Goal: Transaction & Acquisition: Purchase product/service

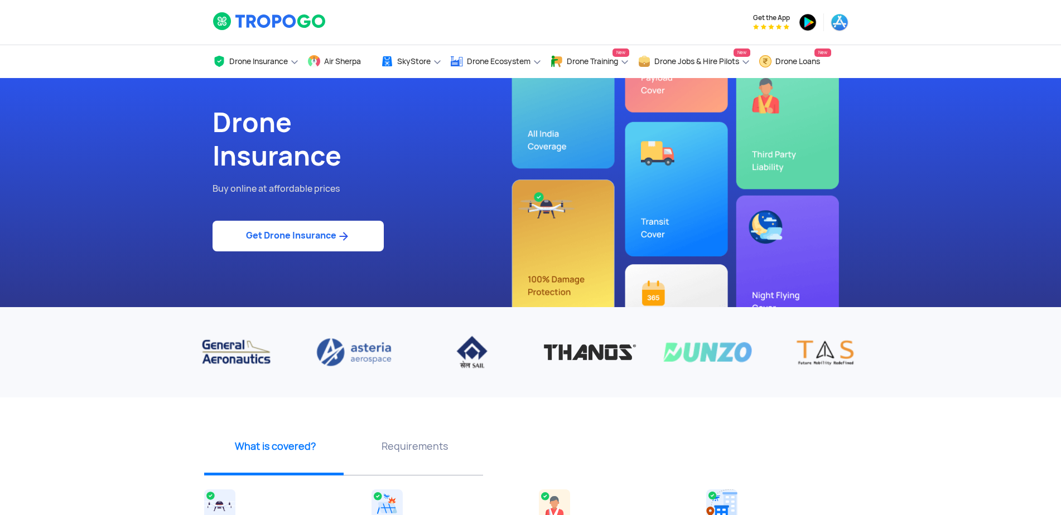
click at [331, 234] on link "Get Drone Insurance" at bounding box center [297, 236] width 171 height 31
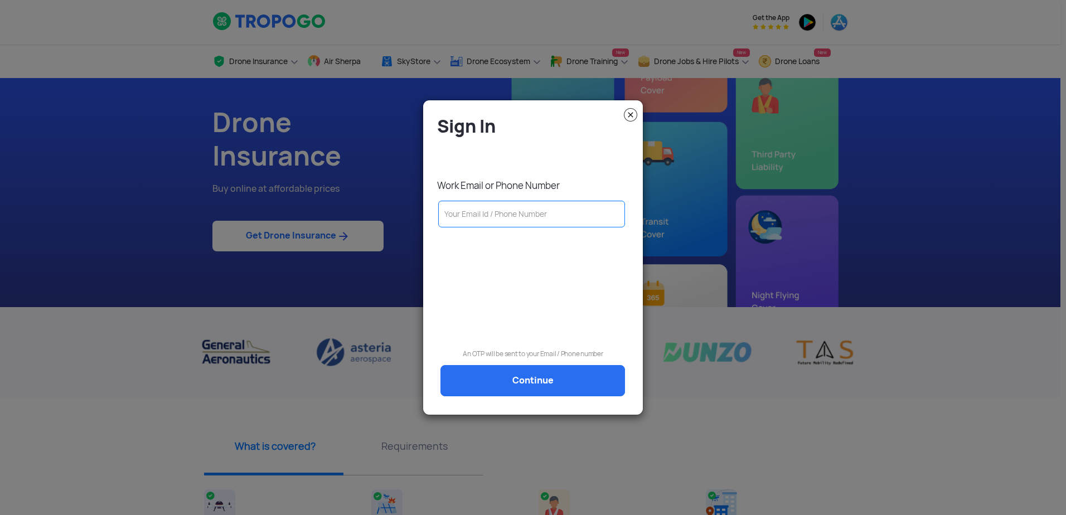
click at [485, 212] on input "text" at bounding box center [531, 214] width 187 height 27
type input "[EMAIL_ADDRESS][DOMAIN_NAME]"
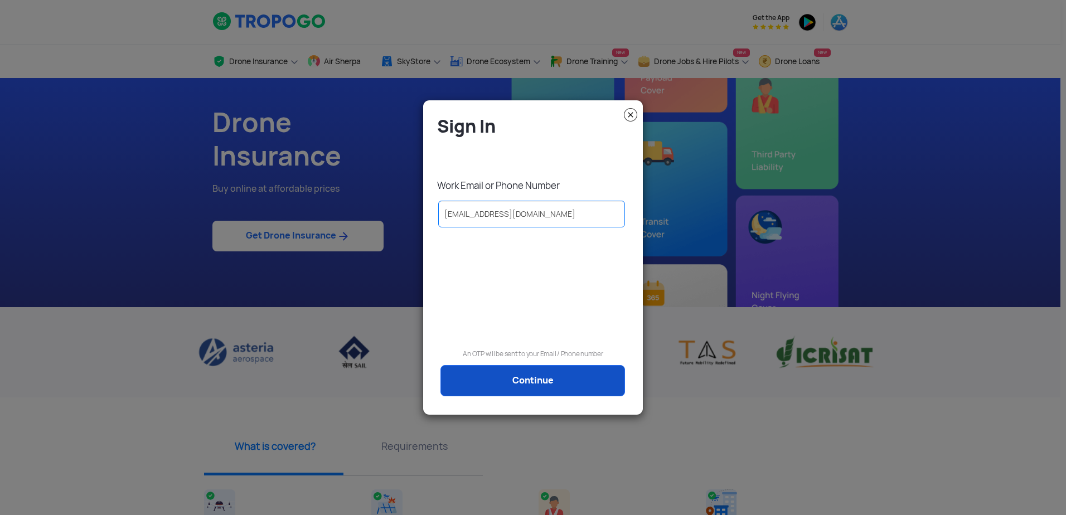
click at [559, 374] on link "Continue" at bounding box center [533, 380] width 185 height 31
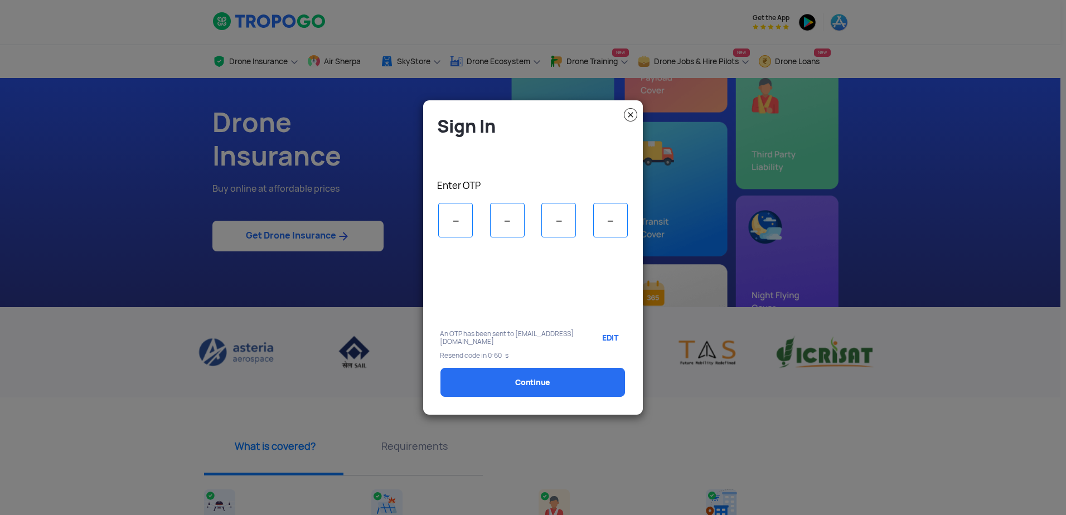
click at [462, 218] on input "tel" at bounding box center [455, 220] width 35 height 35
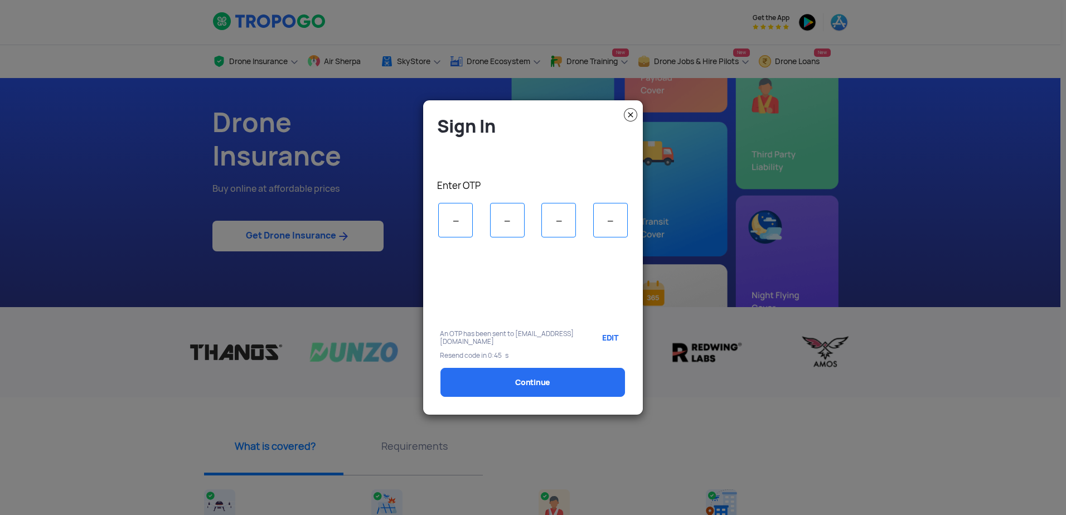
type input "7"
type input "1"
type input "0"
type input "6"
select select "1000000"
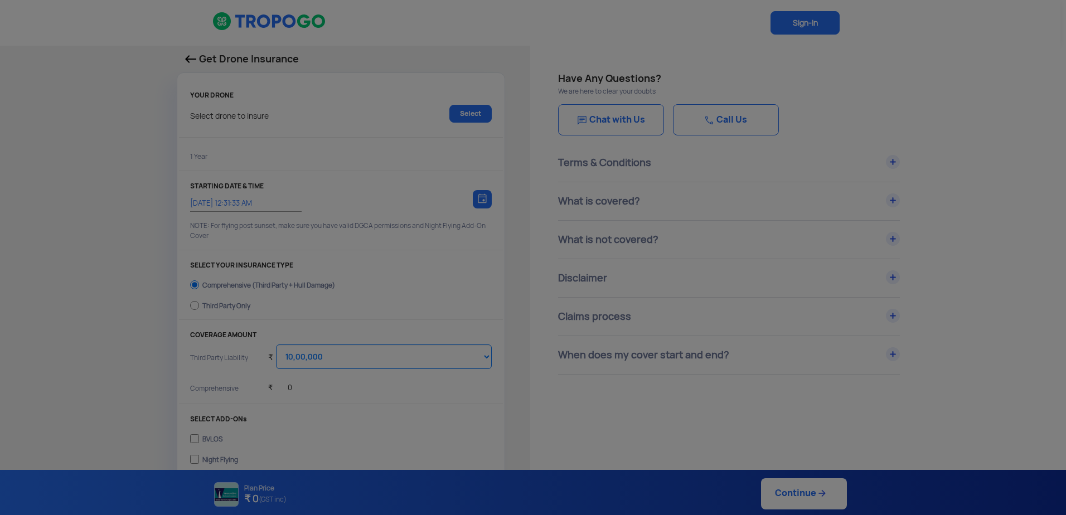
type input "[DATE] 12:41:00 AM"
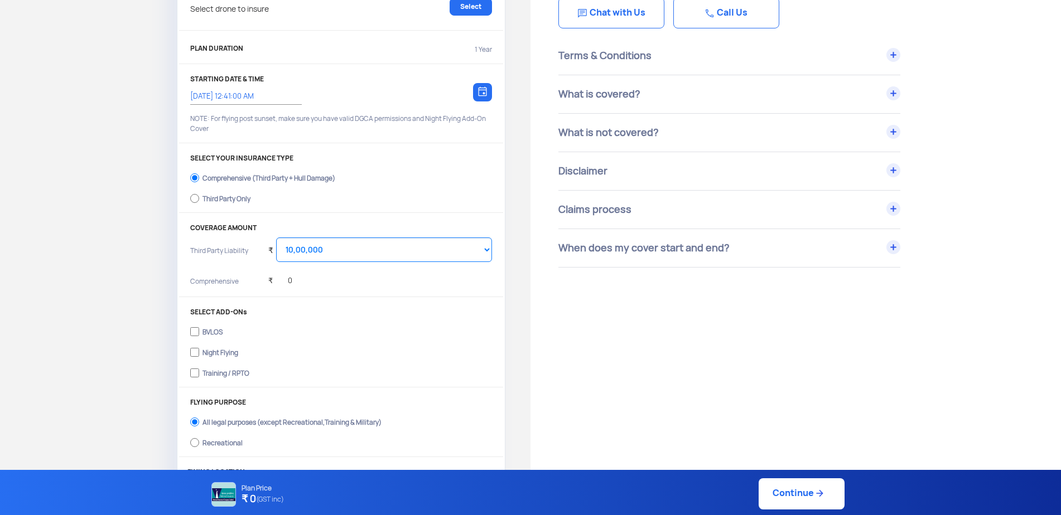
scroll to position [112, 0]
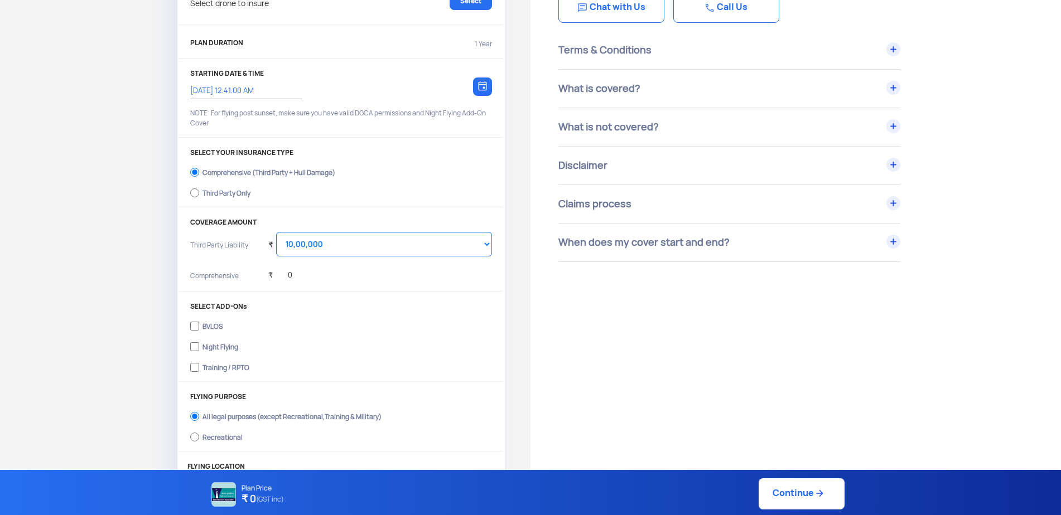
click at [342, 186] on label "Third Party Only" at bounding box center [341, 192] width 302 height 18
click at [199, 186] on input "Third Party Only" at bounding box center [194, 193] width 9 height 16
radio input "true"
select select "2000000"
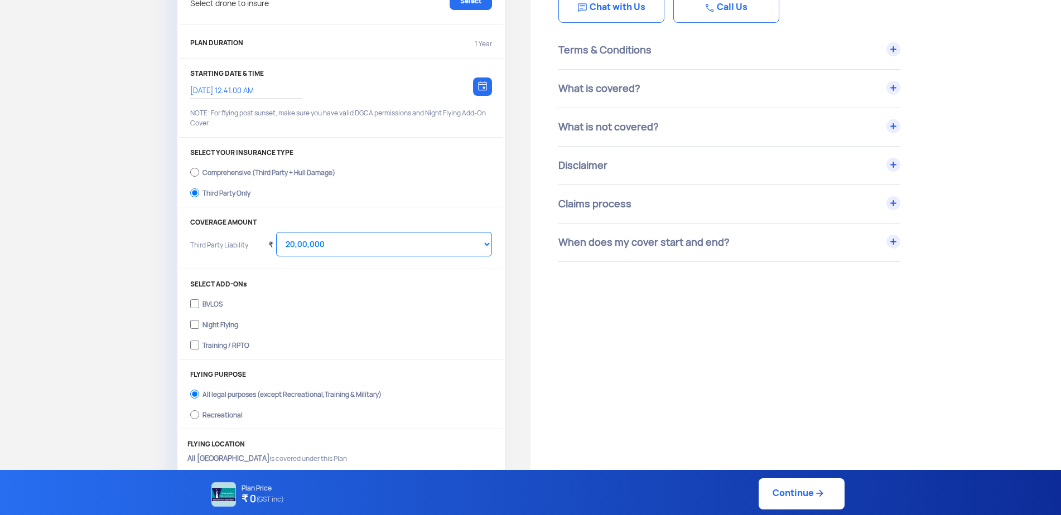
click at [308, 163] on label "Comprehensive (Third Party + Hull Damage)" at bounding box center [341, 171] width 302 height 18
click at [199, 165] on input "Comprehensive (Third Party + Hull Damage)" at bounding box center [194, 173] width 9 height 16
radio input "true"
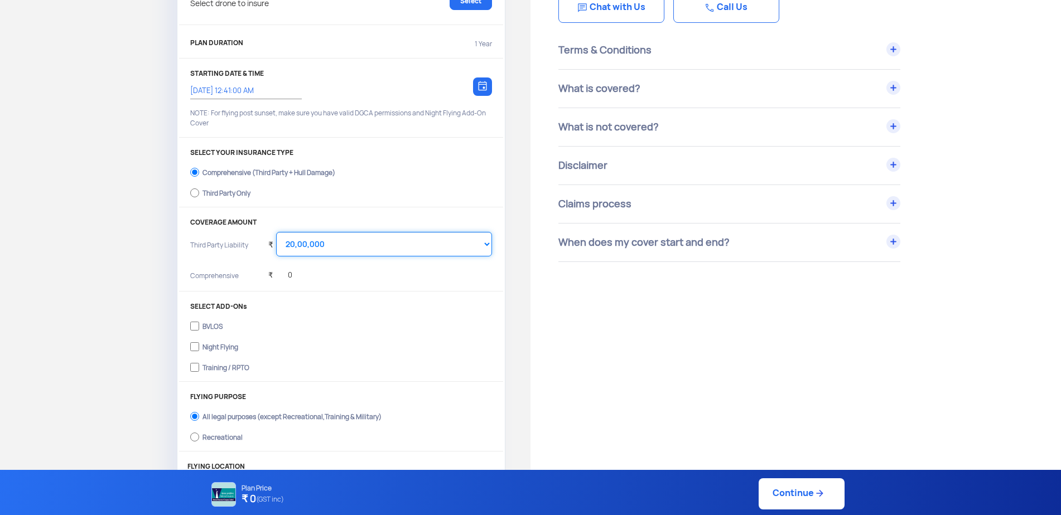
click at [320, 241] on select "Select Amount 10,00,000 15,00,000 20,00,000 25,00,000 30,00,000 35,00,000 40,00…" at bounding box center [384, 244] width 216 height 25
drag, startPoint x: 344, startPoint y: 158, endPoint x: 335, endPoint y: 164, distance: 10.8
click at [344, 158] on div "SELECT YOUR INSURANCE TYPE Comprehensive (Third Party + Hull Damage) Third Part…" at bounding box center [341, 178] width 324 height 59
click at [245, 194] on div "Third Party Only" at bounding box center [226, 192] width 48 height 4
click at [199, 195] on input "Third Party Only" at bounding box center [194, 193] width 9 height 16
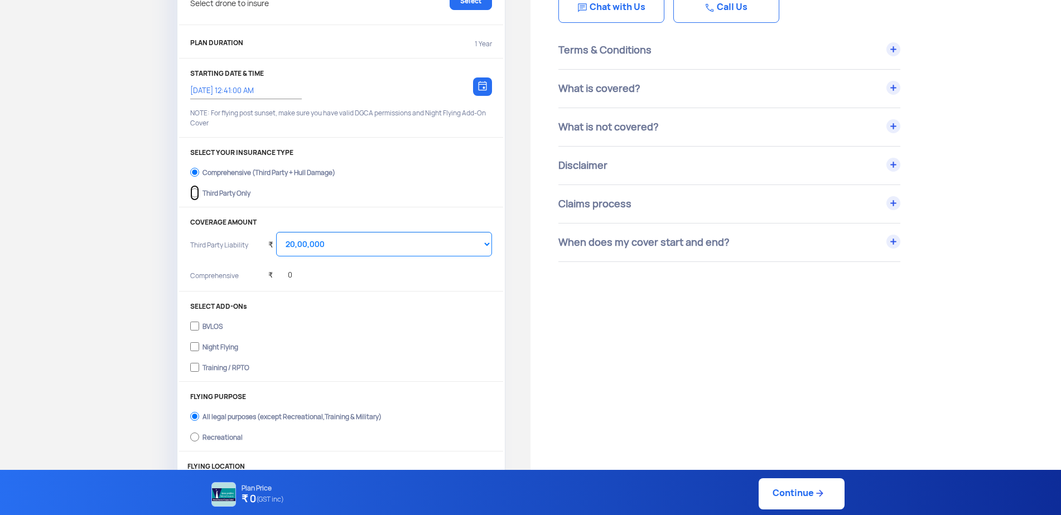
radio input "true"
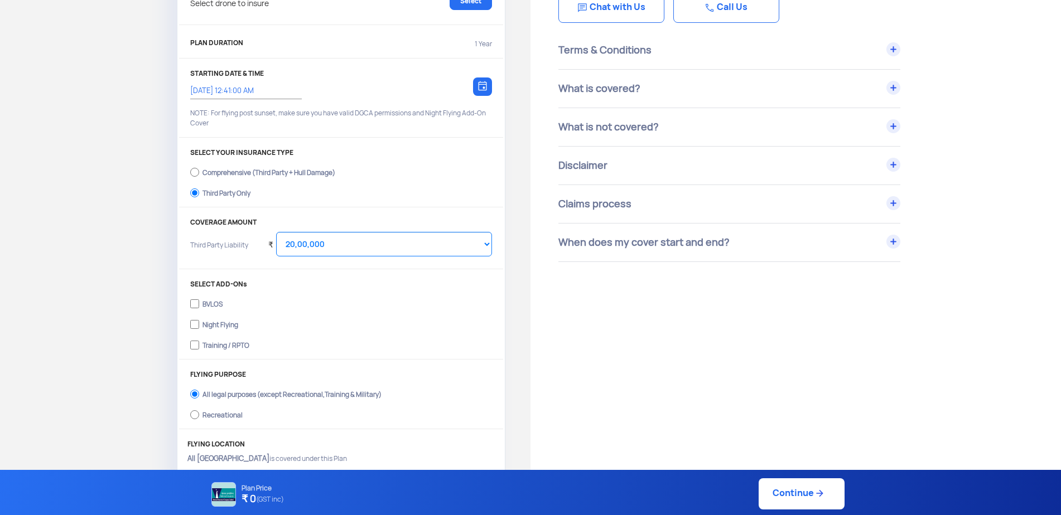
click at [238, 202] on div "Comprehensive (Third Party + Hull Damage) Third Party Only" at bounding box center [341, 182] width 302 height 41
click at [376, 254] on select "Select Amount 20,00,000 25,00,000 30,00,000 35,00,000 40,00,000 45,00,000 50,00…" at bounding box center [384, 244] width 216 height 25
click at [492, 124] on div "STARTING DATE & TIME [DATE] 12:41:00 AM Choose a date NOTE: For flying post sun…" at bounding box center [341, 104] width 324 height 68
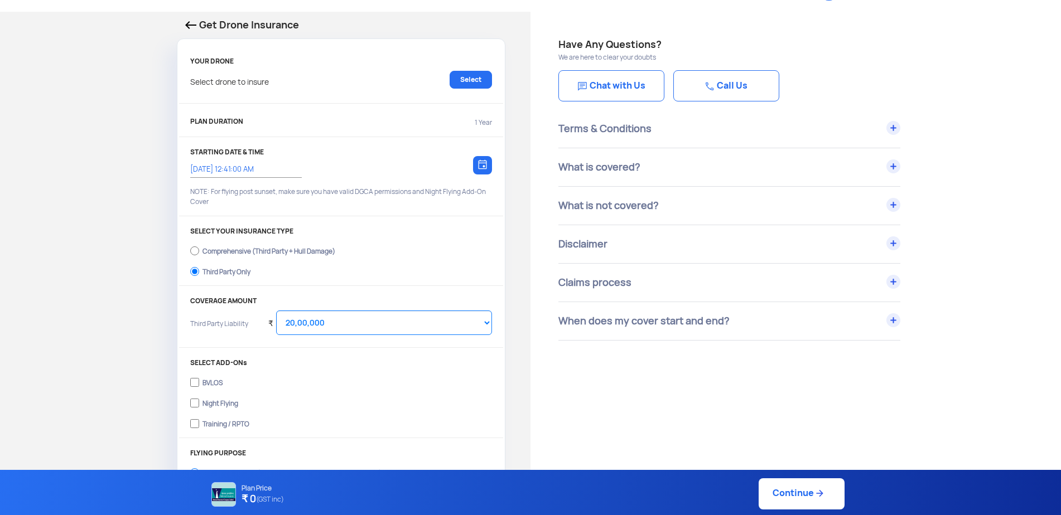
scroll to position [0, 0]
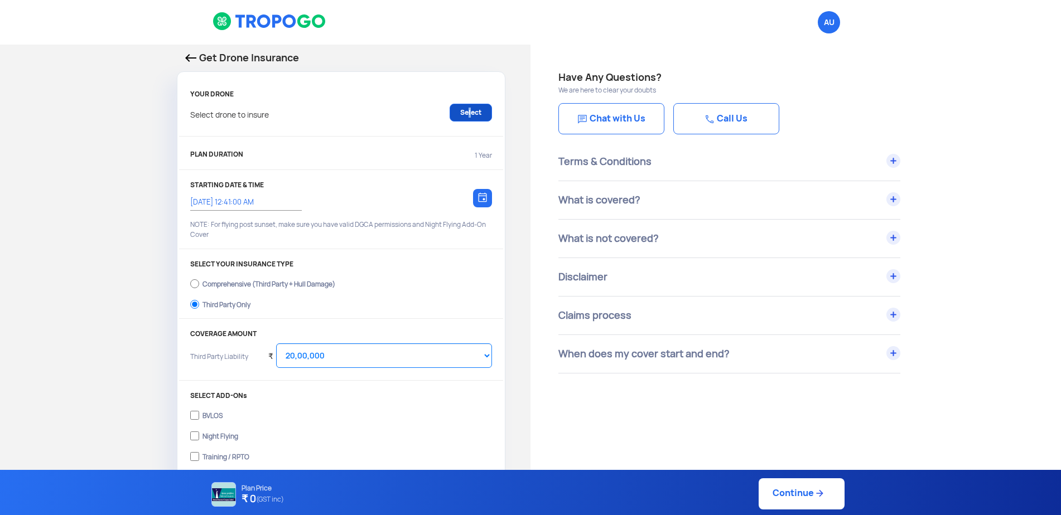
click at [468, 108] on link "Select" at bounding box center [470, 113] width 42 height 18
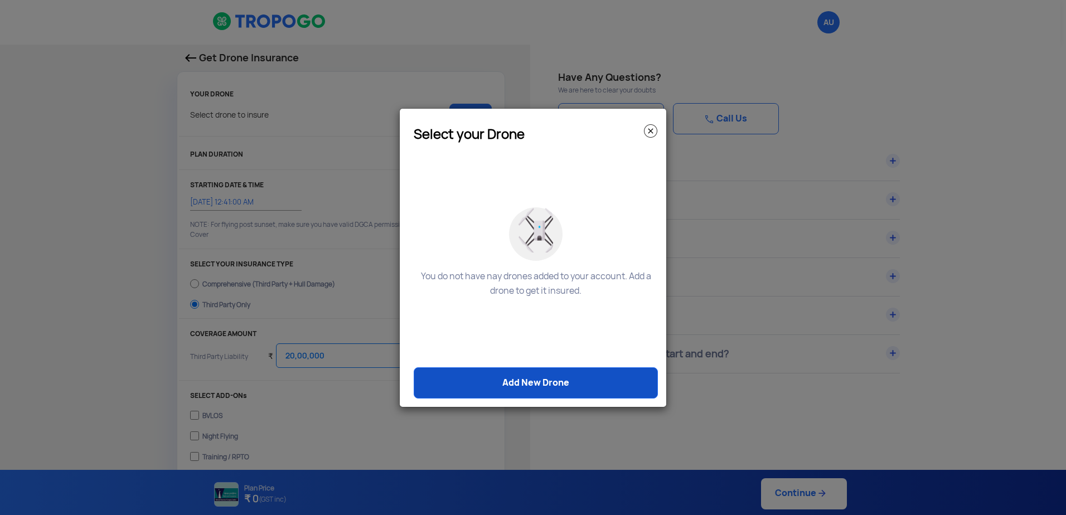
click at [533, 391] on link "Add New Drone" at bounding box center [536, 382] width 244 height 31
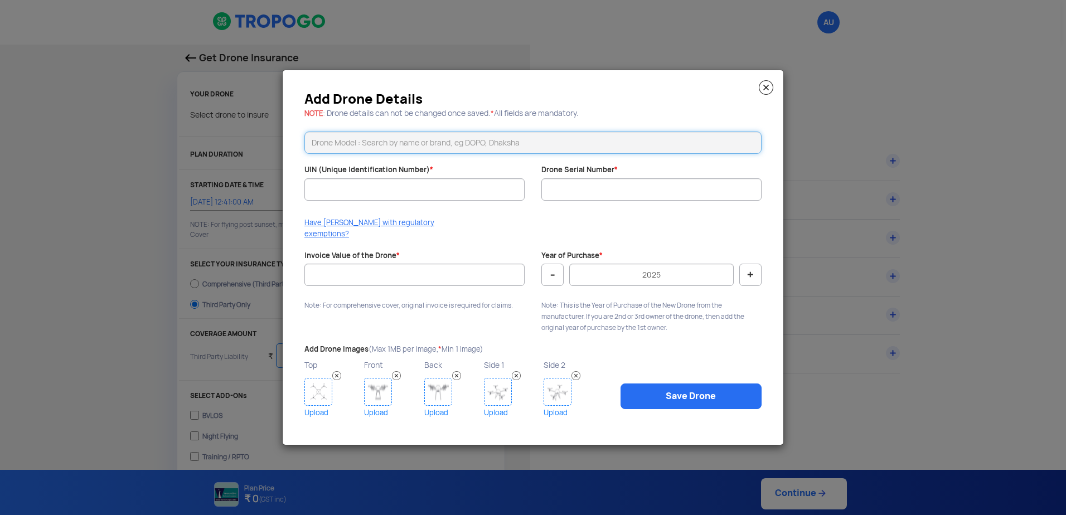
click at [482, 146] on input "text" at bounding box center [532, 143] width 457 height 22
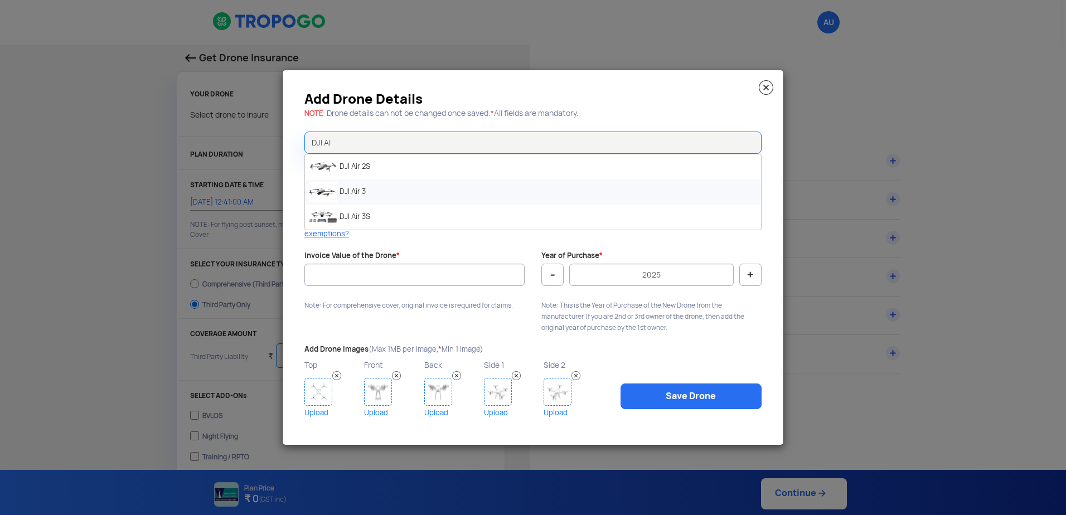
click at [376, 196] on li "DJI Air 3" at bounding box center [533, 192] width 456 height 25
type input "DJI Air 3"
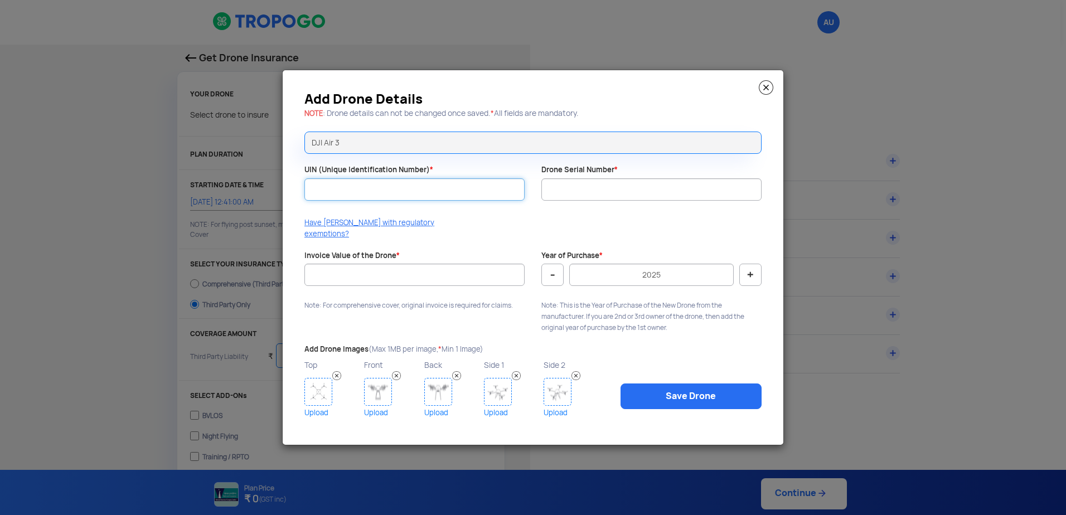
click at [376, 196] on input "UIN (Unique Identification Number) *" at bounding box center [414, 189] width 220 height 22
click at [370, 201] on input "UIN (Unique Identification Number) *" at bounding box center [414, 189] width 220 height 22
click at [429, 196] on input "UIN (Unique Identification Number) *" at bounding box center [414, 189] width 220 height 22
click at [640, 219] on div "Add Drone Details NOTE : Drone details can not be changed once saved. * All fie…" at bounding box center [533, 257] width 501 height 375
click at [639, 211] on div at bounding box center [651, 206] width 220 height 11
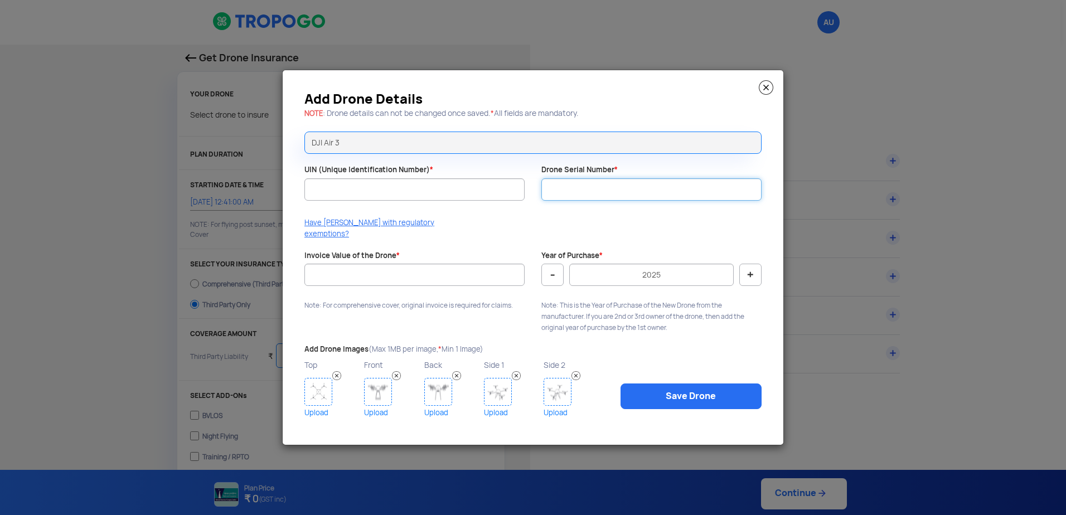
click at [634, 200] on input "Drone Serial Number *" at bounding box center [651, 189] width 220 height 22
click at [407, 188] on input "UIN (Unique Identification Number) *" at bounding box center [414, 189] width 220 height 22
click at [411, 275] on input "Invoice Value of the Drone *" at bounding box center [414, 275] width 220 height 22
click at [367, 277] on input "Invoice Value of the Drone *" at bounding box center [414, 275] width 220 height 22
click at [428, 303] on p "Note: For comprehensive cover, original invoice is required for claims." at bounding box center [414, 305] width 220 height 11
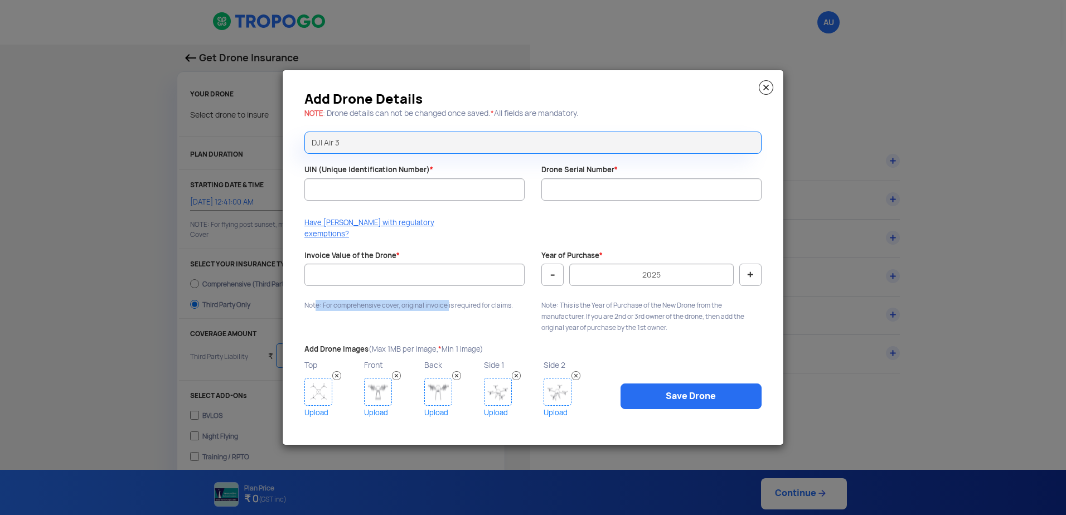
drag, startPoint x: 312, startPoint y: 298, endPoint x: 447, endPoint y: 298, distance: 135.5
click at [447, 300] on p "Note: For comprehensive cover, original invoice is required for claims." at bounding box center [414, 305] width 220 height 11
drag, startPoint x: 447, startPoint y: 298, endPoint x: 463, endPoint y: 318, distance: 26.2
click at [463, 318] on div "Add Drone Details NOTE : Drone details can not be changed once saved. * All fie…" at bounding box center [533, 257] width 501 height 375
drag, startPoint x: 295, startPoint y: 296, endPoint x: 513, endPoint y: 296, distance: 218.0
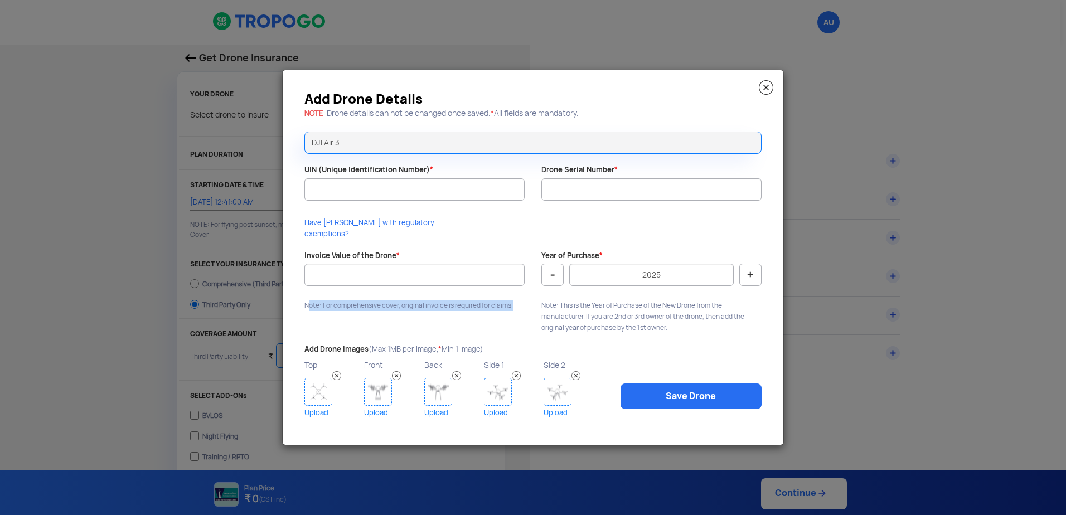
click at [513, 296] on div "Add Drone Details NOTE : Drone details can not be changed once saved. * All fie…" at bounding box center [533, 257] width 501 height 375
click at [513, 300] on p "Note: For comprehensive cover, original invoice is required for claims." at bounding box center [414, 305] width 220 height 11
drag, startPoint x: 572, startPoint y: 297, endPoint x: 567, endPoint y: 306, distance: 10.2
click at [568, 306] on p "Note: This is the Year of Purchase of the New Drone from the manufacturer. If y…" at bounding box center [651, 316] width 220 height 33
drag, startPoint x: 567, startPoint y: 306, endPoint x: 559, endPoint y: 309, distance: 8.5
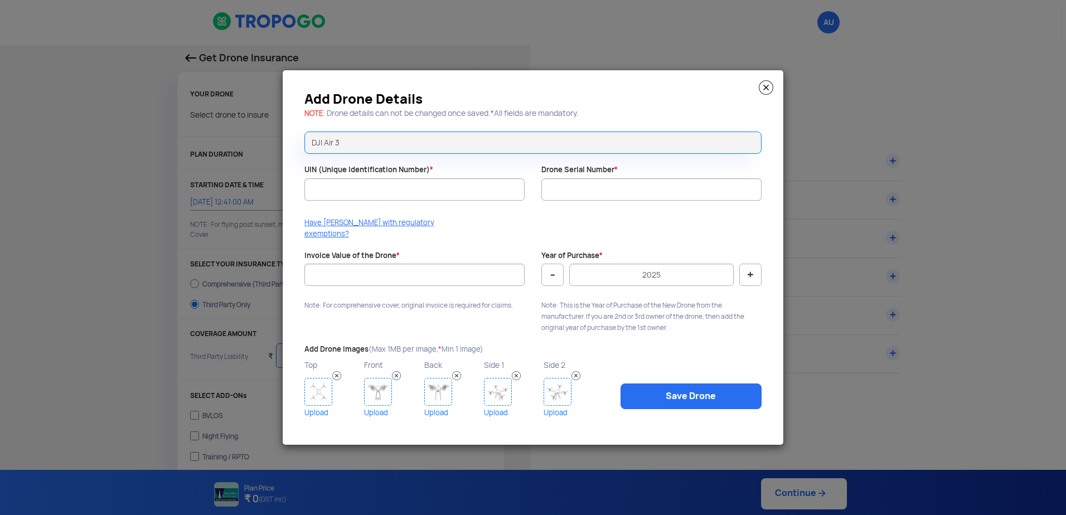
click at [559, 309] on p "Note: This is the Year of Purchase of the New Drone from the manufacturer. If y…" at bounding box center [651, 316] width 220 height 33
click at [771, 91] on img at bounding box center [766, 87] width 14 height 14
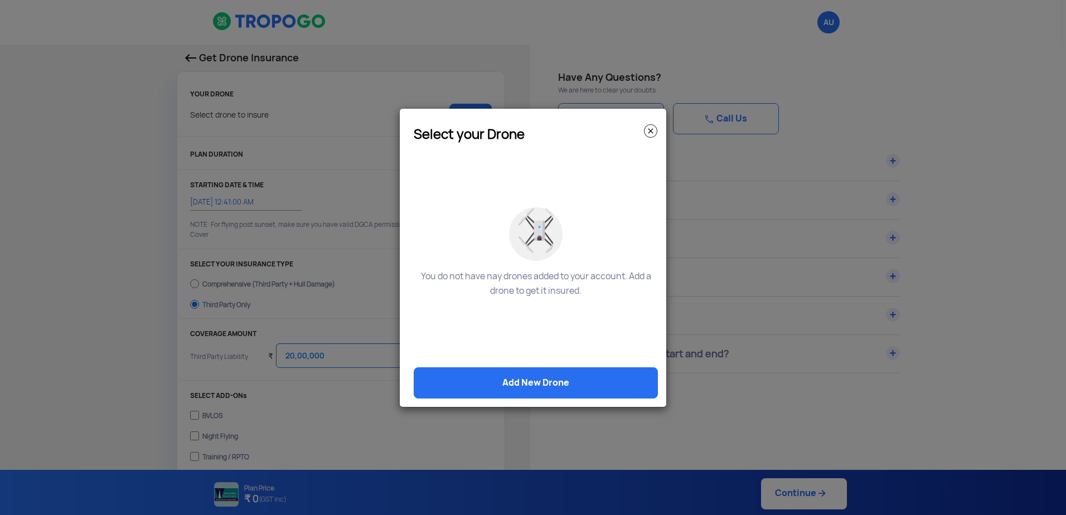
click at [652, 136] on img at bounding box center [650, 130] width 13 height 13
